Goal: Task Accomplishment & Management: Manage account settings

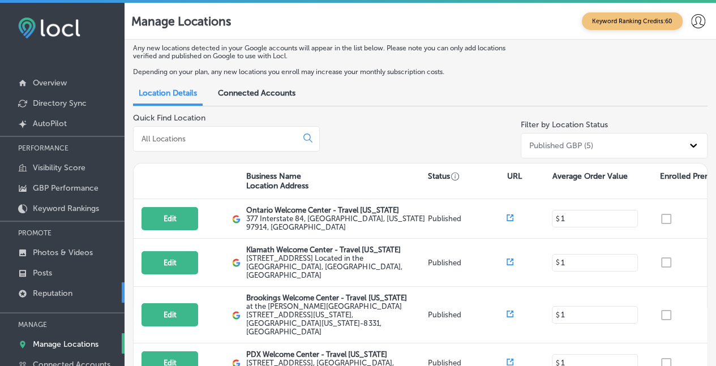
click at [48, 289] on p "Reputation" at bounding box center [53, 294] width 40 height 10
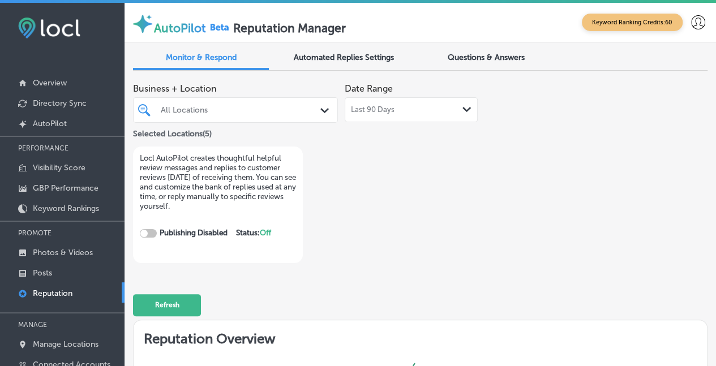
click at [53, 289] on p "Reputation" at bounding box center [53, 294] width 40 height 10
checkbox input "true"
